Goal: Task Accomplishment & Management: Use online tool/utility

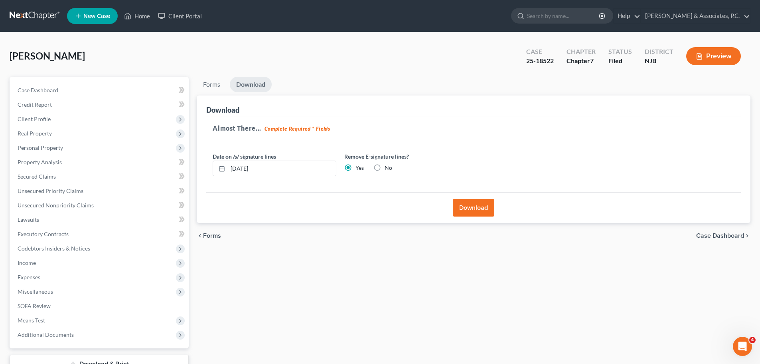
click at [38, 11] on link at bounding box center [35, 16] width 51 height 14
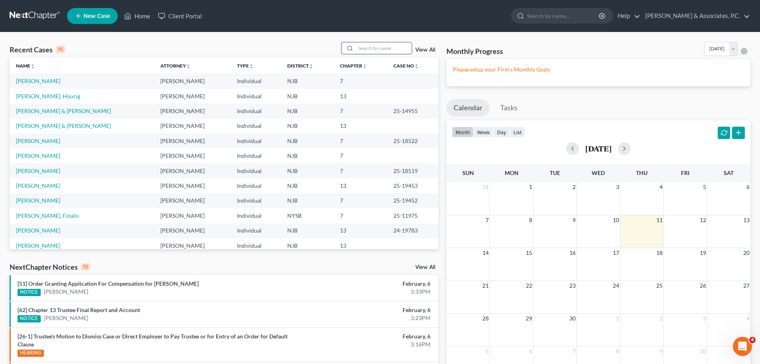
click at [384, 50] on input "search" at bounding box center [384, 48] width 56 height 12
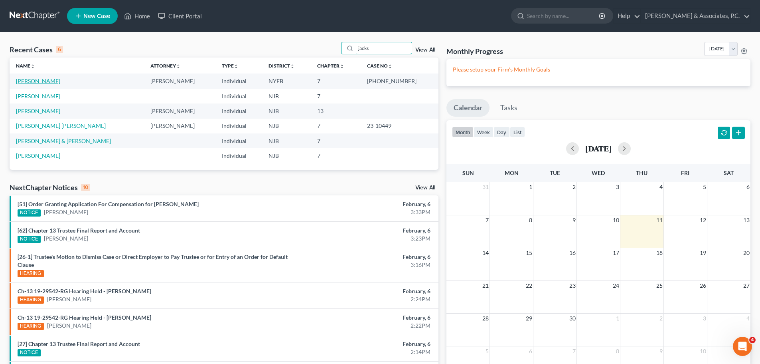
type input "jacks"
click at [60, 81] on link "Jackson, Samantha" at bounding box center [38, 80] width 44 height 7
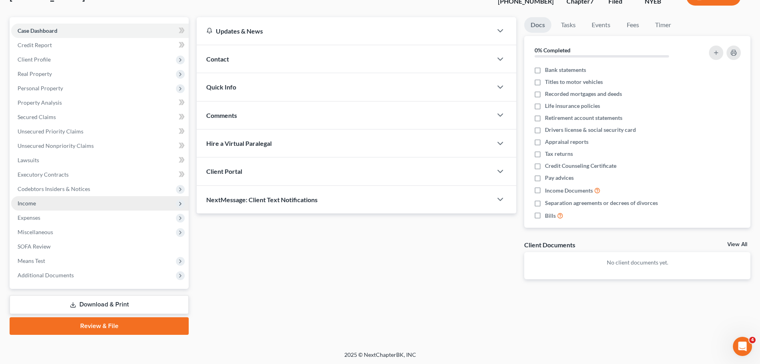
scroll to position [61, 0]
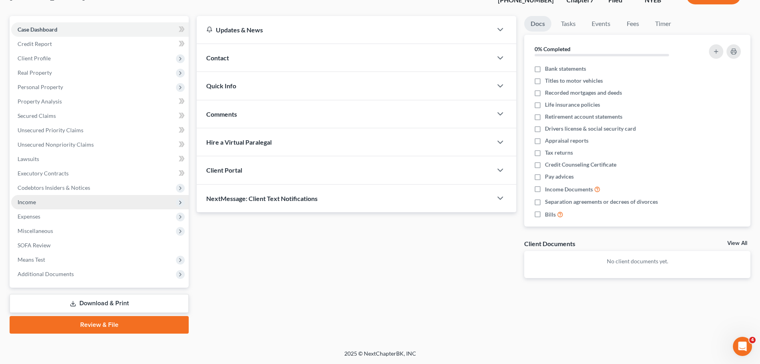
click at [45, 199] on span "Income" at bounding box center [100, 202] width 178 height 14
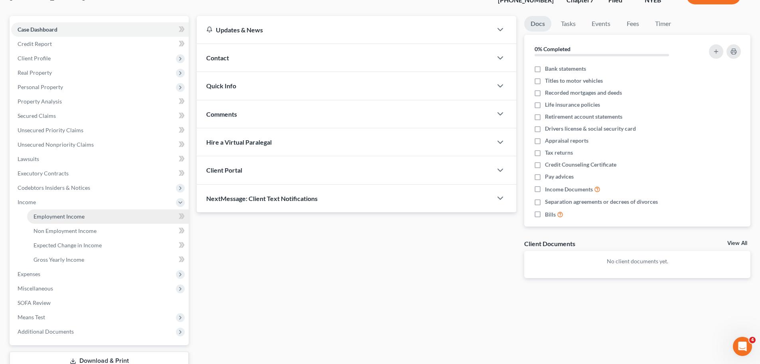
click at [77, 219] on span "Employment Income" at bounding box center [59, 216] width 51 height 7
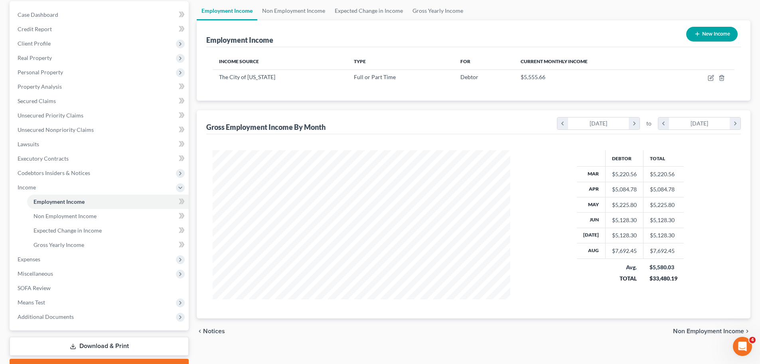
scroll to position [118, 0]
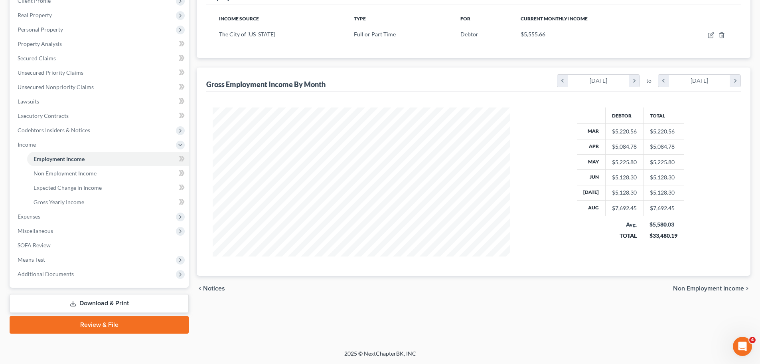
drag, startPoint x: 428, startPoint y: 48, endPoint x: 437, endPoint y: 45, distance: 9.9
click at [428, 48] on div "Income Source Type For Current Monthly Income The City of New York Full or Part…" at bounding box center [473, 30] width 535 height 53
